Goal: Find specific page/section: Find specific page/section

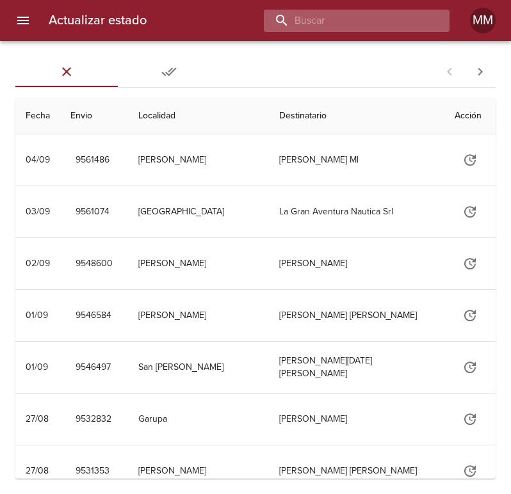
click at [376, 20] on input "buscar" at bounding box center [346, 21] width 164 height 22
type input "250326"
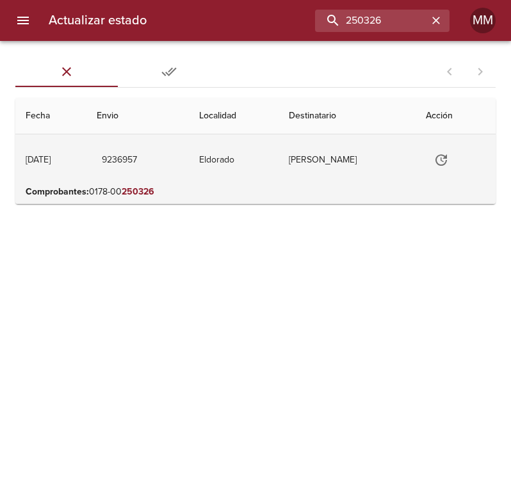
click at [304, 164] on td "[PERSON_NAME]" at bounding box center [347, 159] width 138 height 51
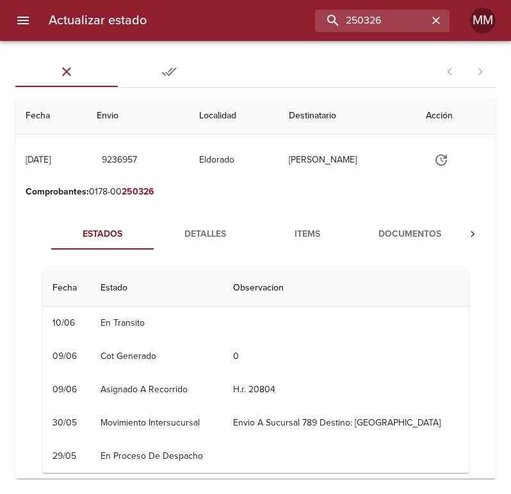
click at [448, 236] on span "Documentos" at bounding box center [409, 235] width 87 height 16
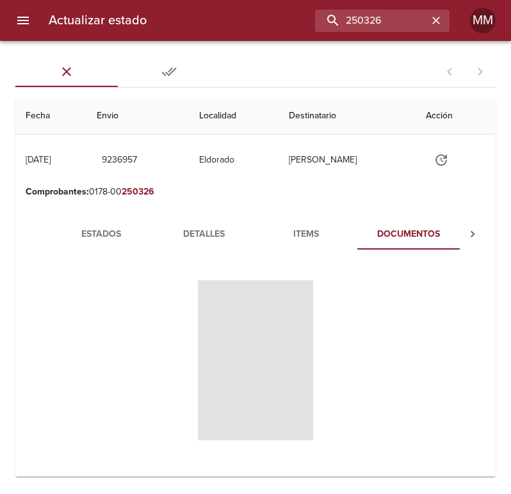
scroll to position [0, 1]
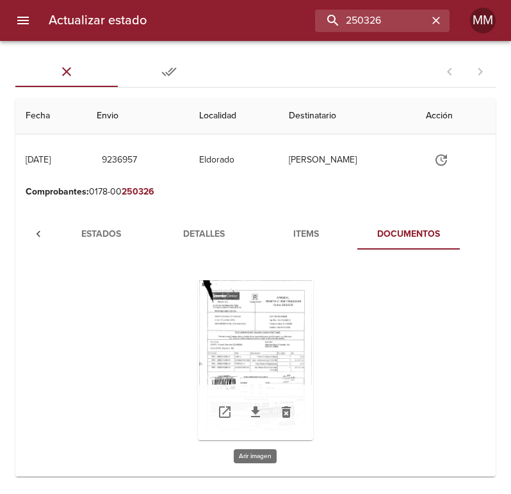
click at [267, 334] on div "Tabla de envíos del cliente" at bounding box center [255, 360] width 115 height 160
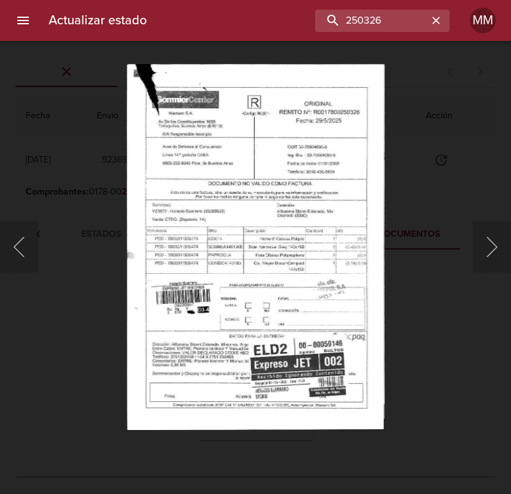
click at [275, 192] on img "Lightbox" at bounding box center [256, 247] width 258 height 366
click at [264, 209] on img "Lightbox" at bounding box center [256, 247] width 258 height 366
click at [450, 170] on div "Lightbox" at bounding box center [255, 247] width 511 height 494
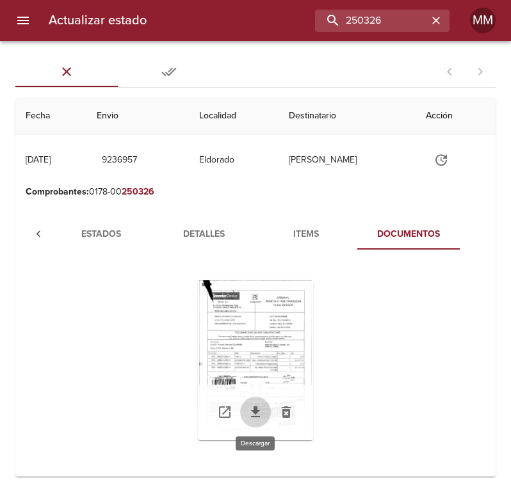
click at [262, 412] on icon "Tabla de envíos del cliente" at bounding box center [255, 412] width 15 height 15
